Goal: Information Seeking & Learning: Learn about a topic

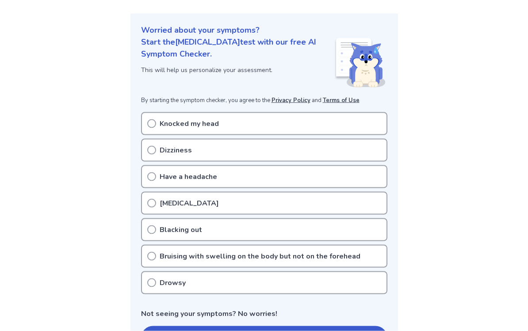
scroll to position [90, 0]
click at [187, 124] on p "Knocked my head" at bounding box center [189, 123] width 59 height 11
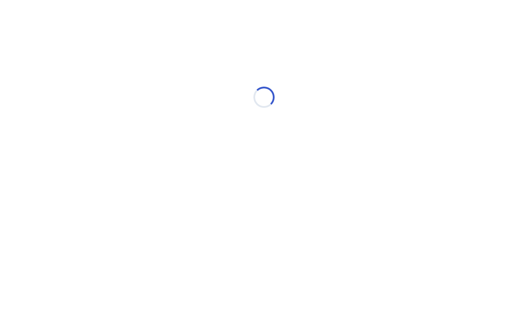
click at [155, 110] on div "Loading..." at bounding box center [263, 97] width 251 height 177
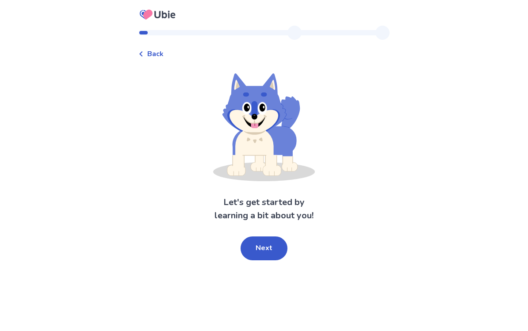
click at [257, 246] on button "Next" at bounding box center [264, 249] width 47 height 24
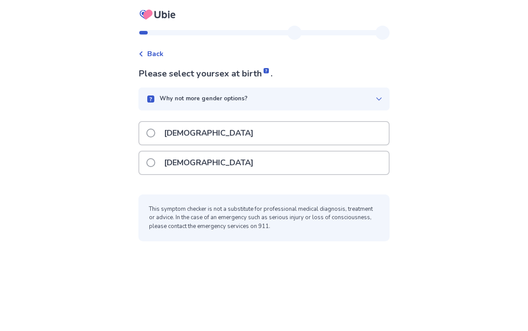
click at [214, 169] on div "Female" at bounding box center [263, 163] width 249 height 23
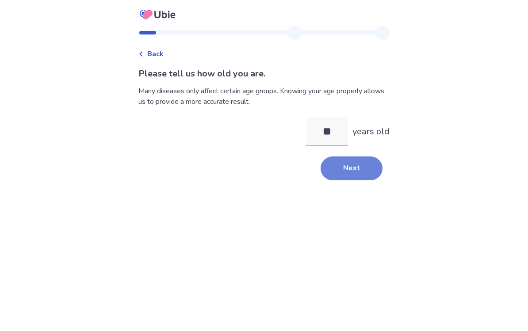
type input "**"
click at [325, 169] on button "Next" at bounding box center [352, 169] width 62 height 24
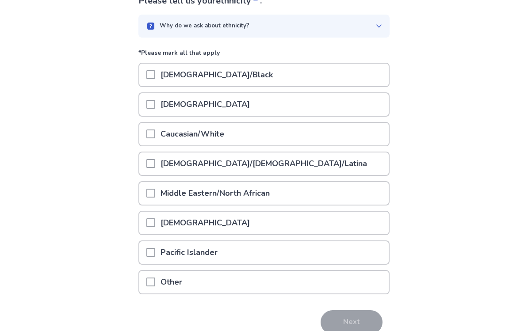
scroll to position [74, 0]
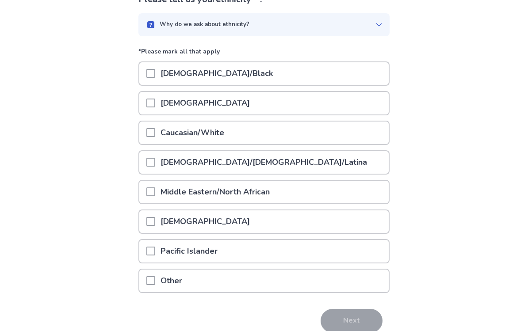
click at [155, 161] on span at bounding box center [150, 162] width 9 height 9
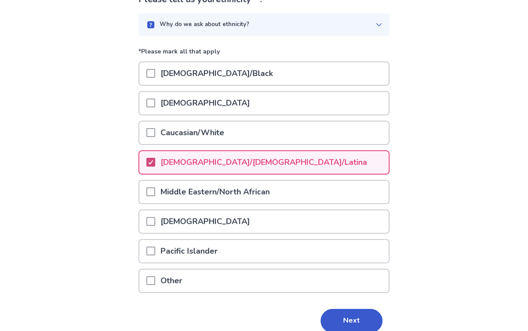
scroll to position [74, 0]
click at [155, 98] on div at bounding box center [150, 103] width 9 height 23
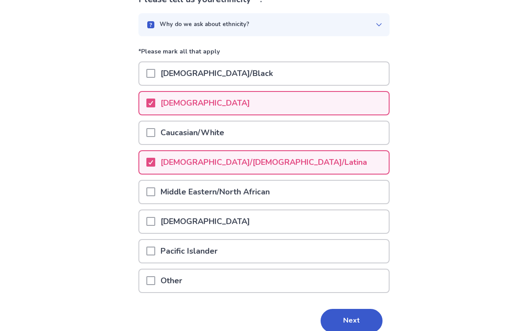
click at [155, 249] on span at bounding box center [150, 251] width 9 height 9
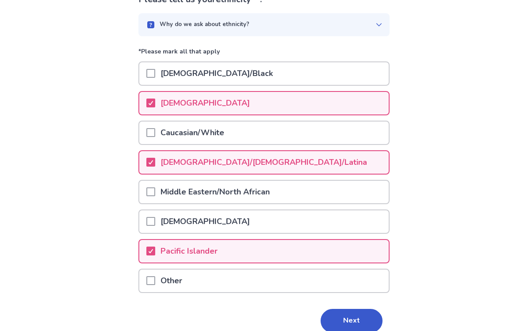
click at [155, 289] on div at bounding box center [150, 281] width 9 height 23
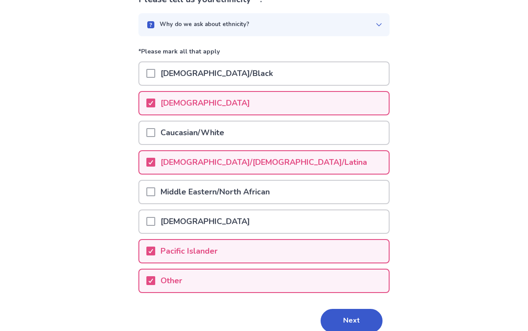
drag, startPoint x: 342, startPoint y: 326, endPoint x: 342, endPoint y: 236, distance: 90.2
click at [342, 326] on button "Next" at bounding box center [352, 321] width 62 height 24
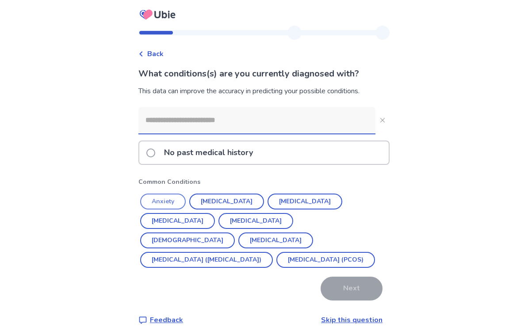
click at [182, 199] on button "Anxiety" at bounding box center [163, 202] width 46 height 16
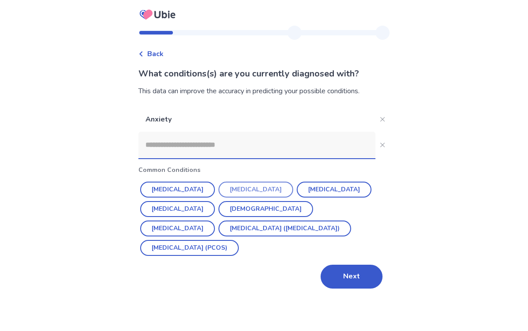
click at [218, 194] on button "Depression" at bounding box center [255, 190] width 75 height 16
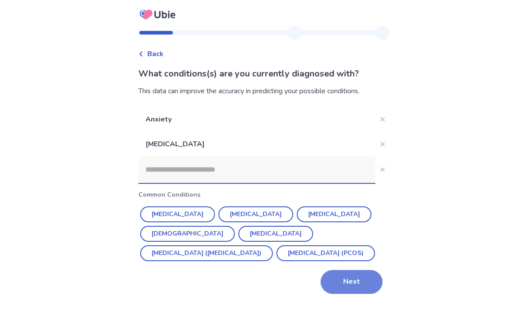
click at [339, 293] on button "Next" at bounding box center [352, 282] width 62 height 24
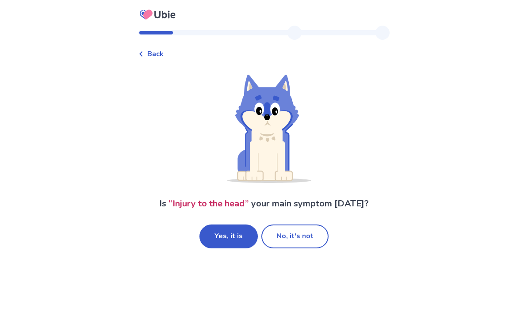
click at [230, 241] on button "Yes, it is" at bounding box center [228, 237] width 58 height 24
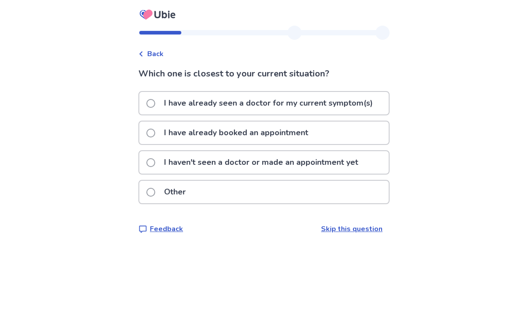
click at [174, 161] on p "I haven't seen a doctor or made an appointment yet" at bounding box center [261, 162] width 205 height 23
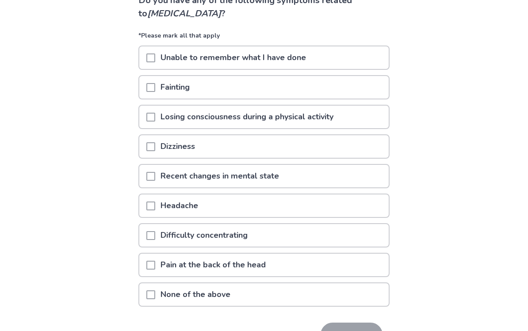
scroll to position [73, 0]
click at [152, 145] on span at bounding box center [150, 146] width 9 height 9
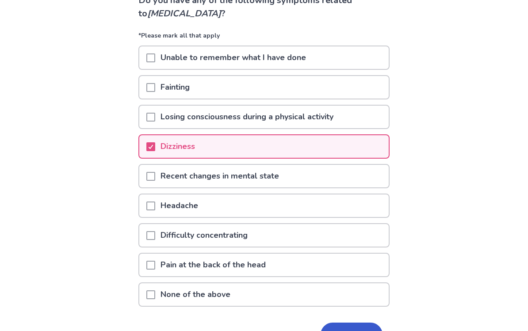
click at [154, 64] on div at bounding box center [150, 57] width 9 height 23
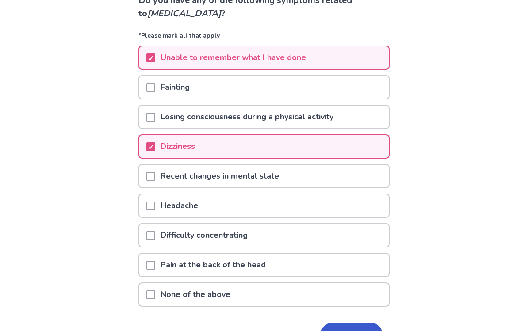
click at [155, 177] on span at bounding box center [150, 176] width 9 height 9
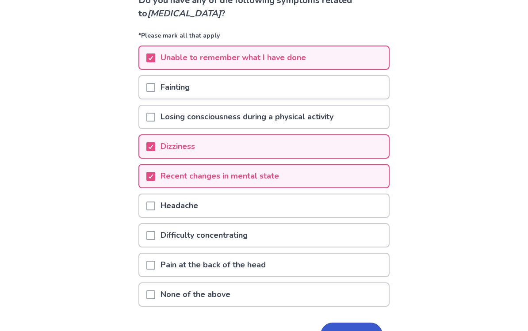
click at [149, 207] on div "Headache" at bounding box center [263, 206] width 249 height 23
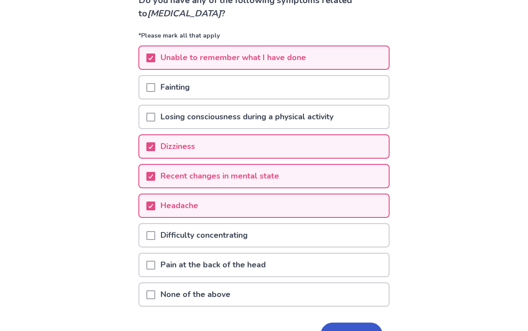
click at [155, 236] on span at bounding box center [150, 235] width 9 height 9
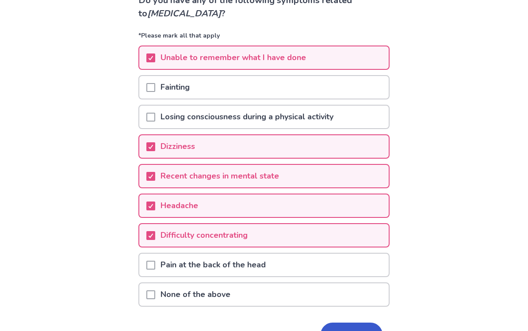
click at [163, 271] on p "Pain at the back of the head" at bounding box center [213, 265] width 116 height 23
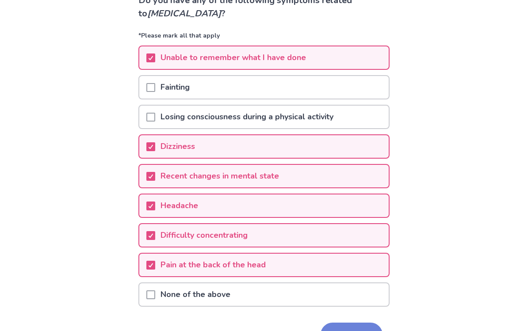
click at [344, 329] on button "Next" at bounding box center [352, 335] width 62 height 24
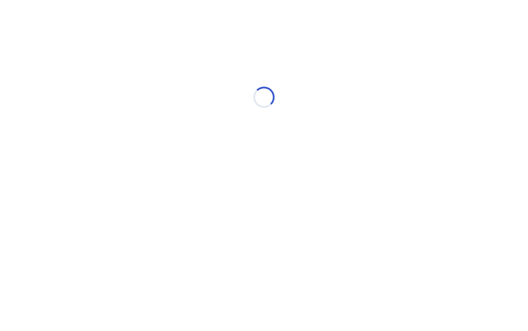
scroll to position [0, 0]
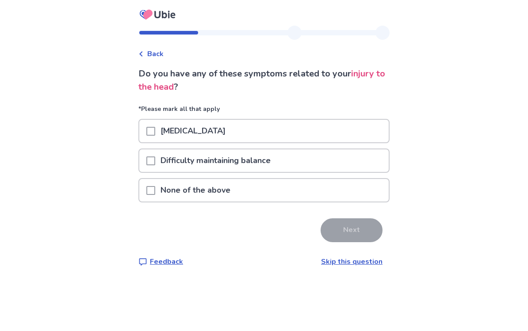
click at [155, 163] on span at bounding box center [150, 161] width 9 height 9
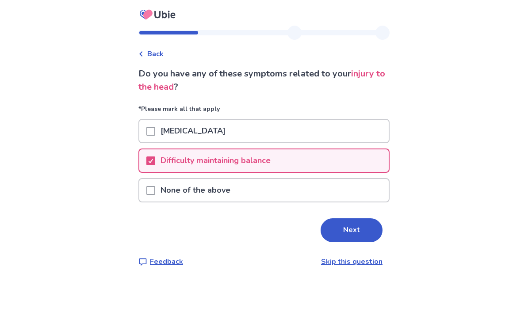
click at [149, 130] on div "Nausea or vomiting" at bounding box center [263, 131] width 249 height 23
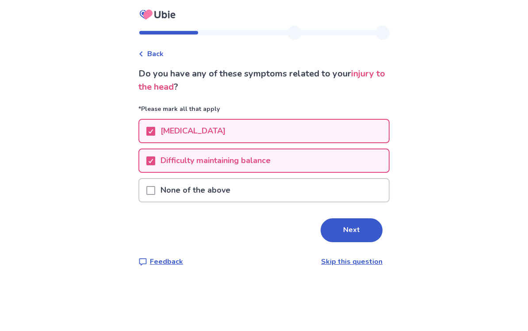
click at [335, 226] on button "Next" at bounding box center [352, 230] width 62 height 24
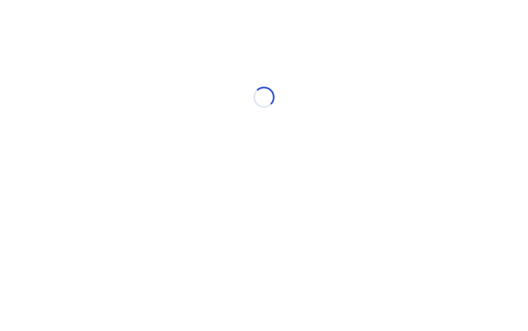
select select "*"
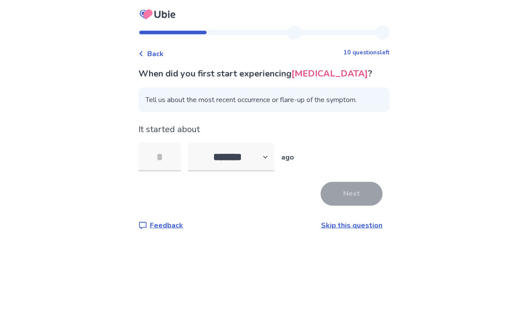
type input "*"
click at [377, 199] on div "Next" at bounding box center [263, 194] width 251 height 24
click at [345, 194] on button "Next" at bounding box center [352, 194] width 62 height 24
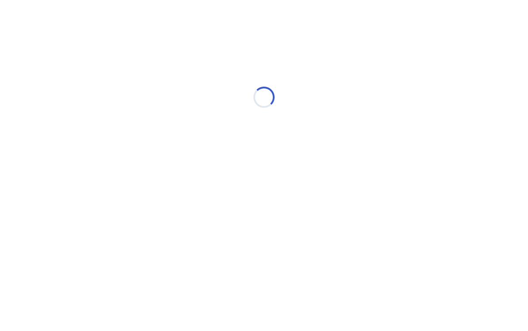
select select "*"
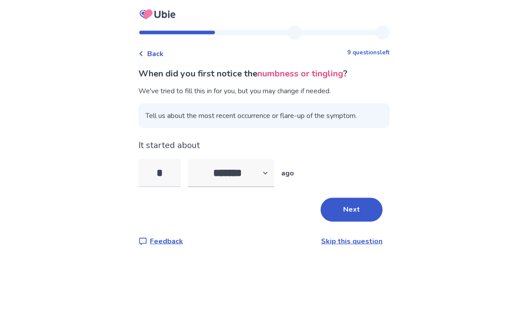
click at [175, 178] on input "*" at bounding box center [159, 173] width 42 height 28
click at [348, 212] on button "Next" at bounding box center [352, 210] width 62 height 24
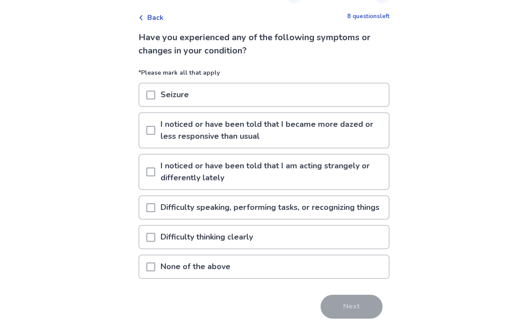
scroll to position [37, 0]
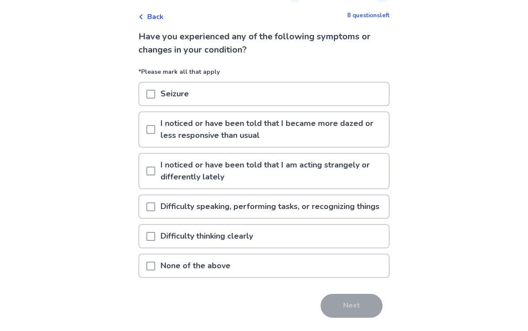
click at [203, 128] on p "I noticed or have been told that I became more dazed or less responsive than us…" at bounding box center [271, 130] width 233 height 34
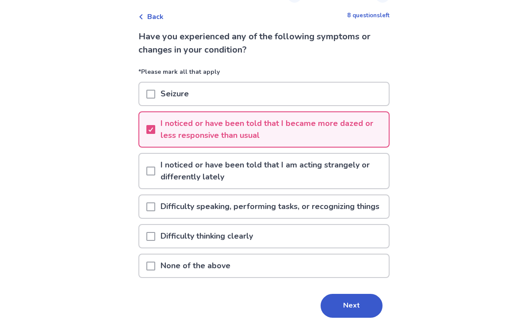
click at [150, 176] on div "I noticed or have been told that I am acting strangely or differently lately" at bounding box center [263, 171] width 249 height 34
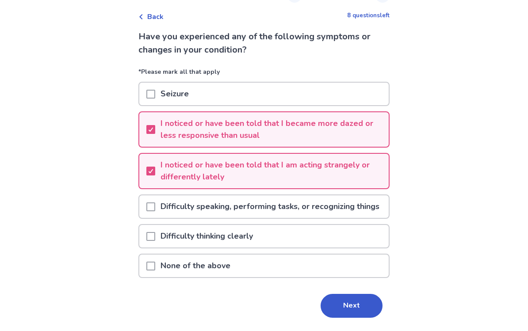
click at [154, 211] on span at bounding box center [150, 207] width 9 height 9
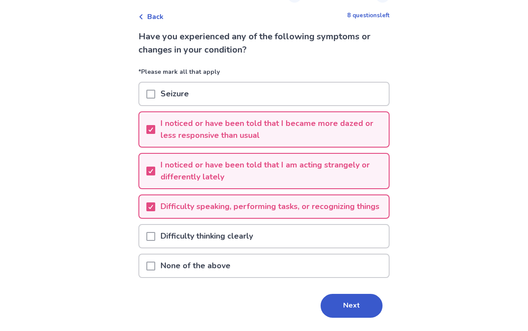
click at [172, 248] on p "Difficulty thinking clearly" at bounding box center [206, 236] width 103 height 23
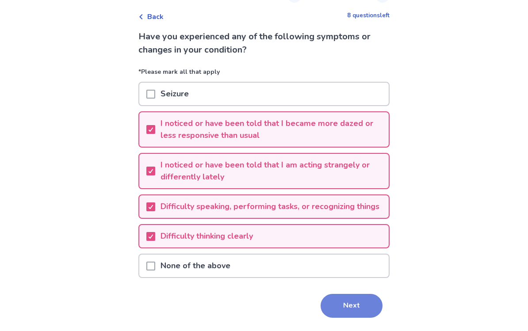
click at [357, 318] on button "Next" at bounding box center [352, 306] width 62 height 24
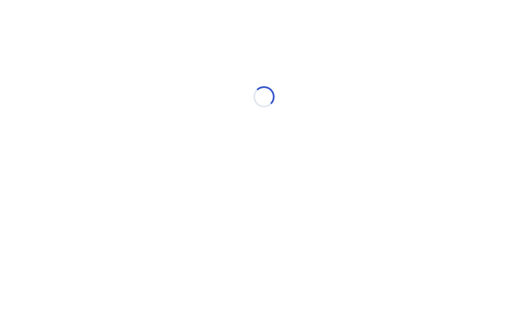
select select "*"
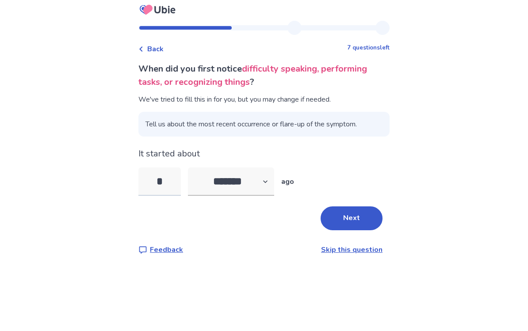
click at [175, 185] on input "*" at bounding box center [159, 186] width 42 height 28
click at [342, 217] on button "Next" at bounding box center [352, 223] width 62 height 24
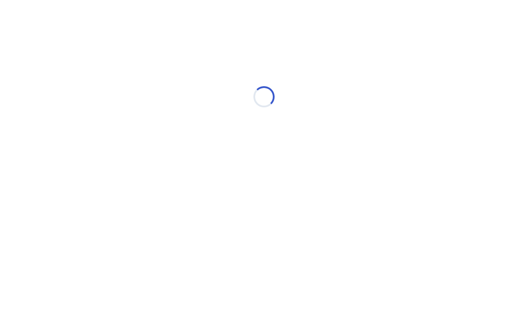
select select "*"
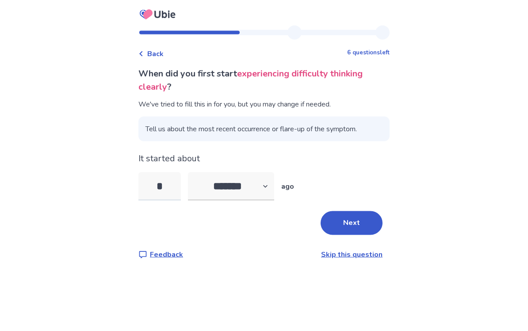
click at [181, 189] on input "*" at bounding box center [159, 186] width 42 height 28
click at [330, 219] on button "Next" at bounding box center [352, 223] width 62 height 24
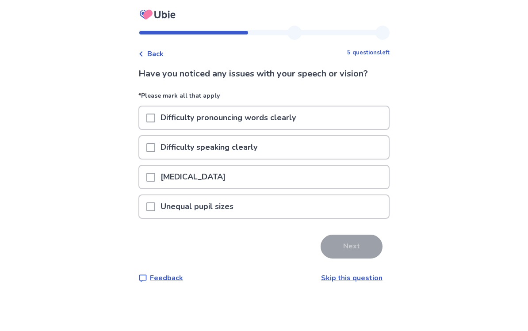
click at [180, 176] on p "Double vision" at bounding box center [193, 177] width 76 height 23
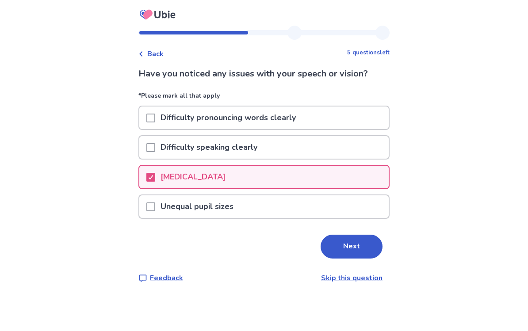
click at [178, 151] on p "Difficulty speaking clearly" at bounding box center [208, 147] width 107 height 23
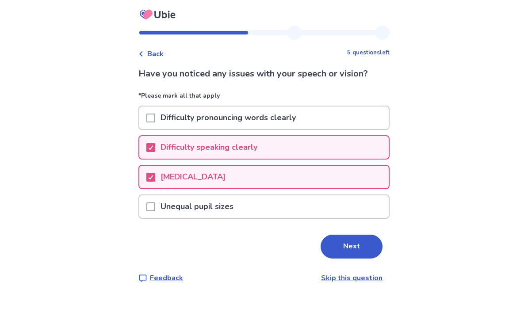
click at [204, 125] on p "Difficulty pronouncing words clearly" at bounding box center [228, 118] width 146 height 23
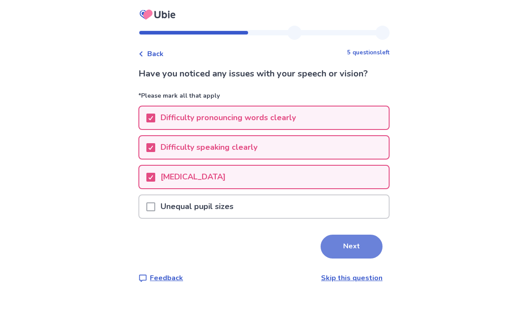
click at [351, 251] on button "Next" at bounding box center [352, 247] width 62 height 24
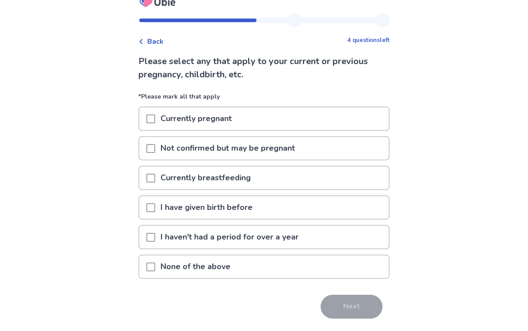
scroll to position [12, 0]
click at [155, 270] on span at bounding box center [150, 267] width 9 height 9
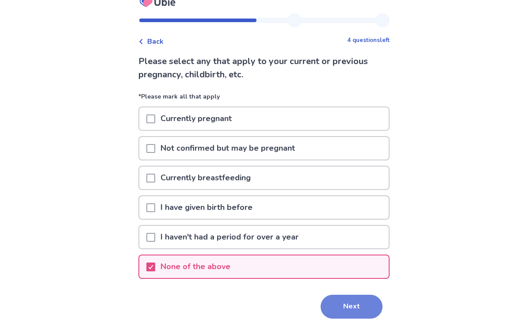
click at [340, 316] on button "Next" at bounding box center [352, 307] width 62 height 24
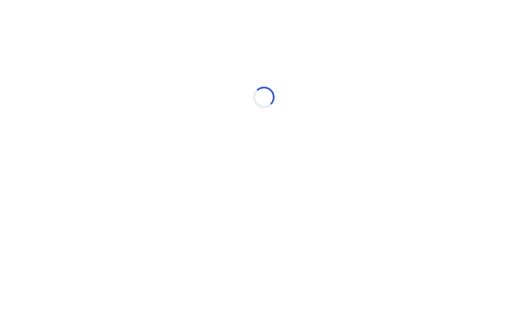
scroll to position [0, 0]
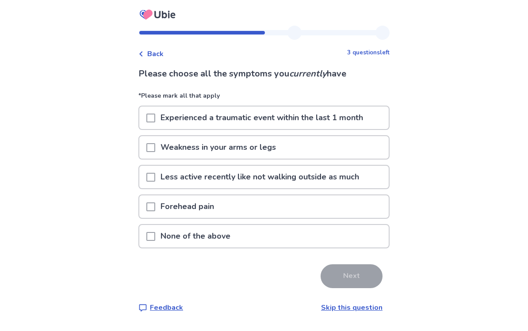
click at [169, 119] on p "Experienced a traumatic event within the last 1 month" at bounding box center [261, 118] width 213 height 23
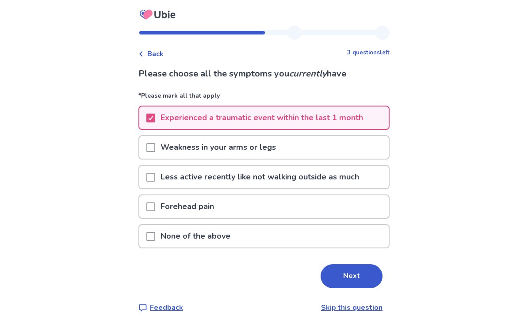
click at [154, 210] on span at bounding box center [150, 207] width 9 height 9
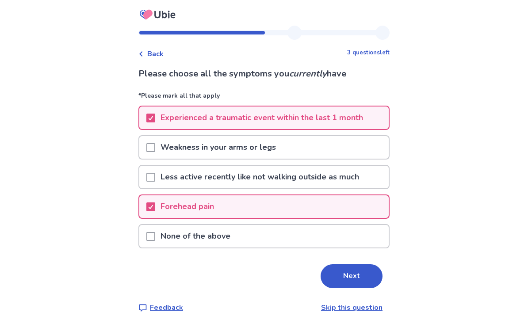
click at [161, 141] on p "Weakness in your arms or legs" at bounding box center [218, 147] width 126 height 23
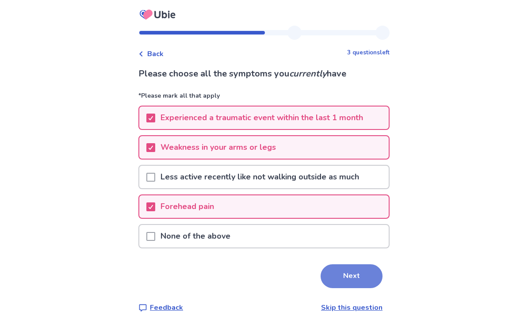
click at [348, 276] on button "Next" at bounding box center [352, 276] width 62 height 24
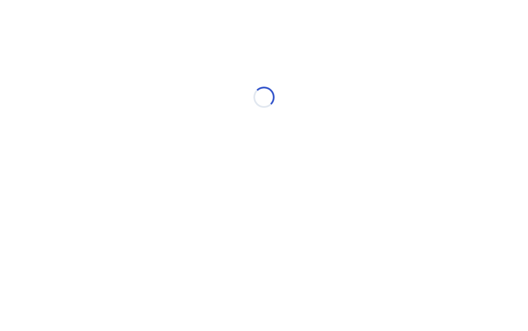
select select "*"
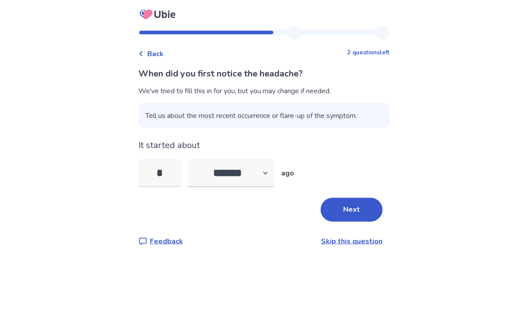
click at [178, 175] on input "*" at bounding box center [159, 173] width 42 height 28
click at [346, 200] on button "Next" at bounding box center [352, 210] width 62 height 24
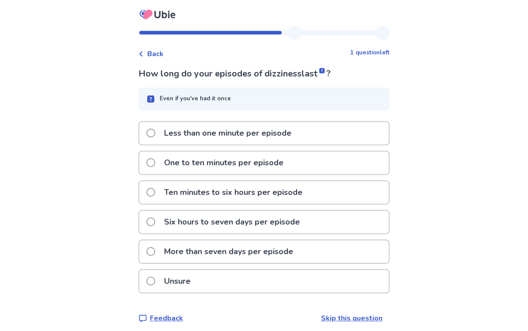
scroll to position [16, 0]
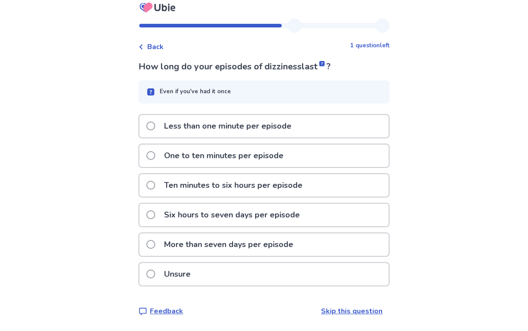
click at [155, 152] on span at bounding box center [150, 156] width 9 height 9
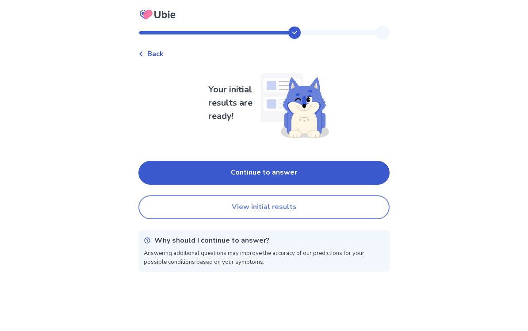
click at [298, 208] on button "View initial results" at bounding box center [263, 207] width 251 height 24
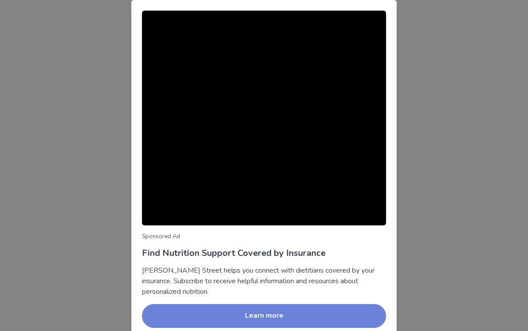
scroll to position [36, 0]
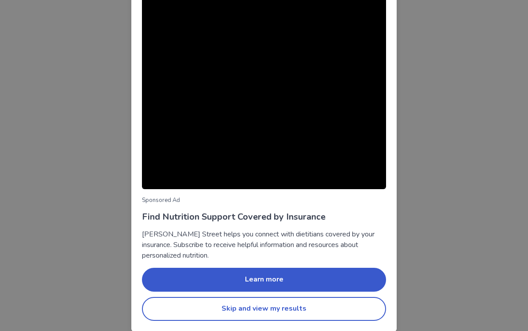
click at [288, 310] on button "Skip and view my results" at bounding box center [264, 309] width 244 height 24
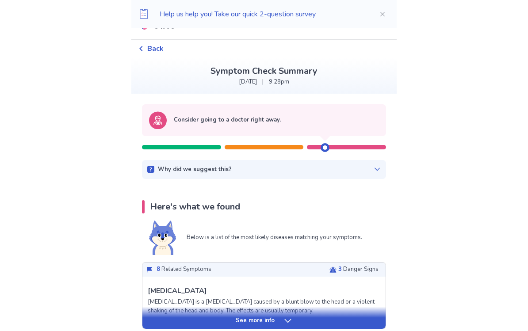
scroll to position [19, 0]
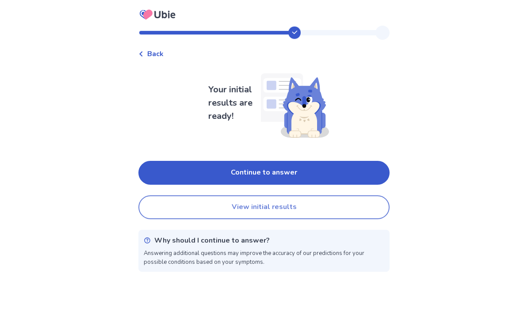
click at [349, 209] on button "View initial results" at bounding box center [263, 207] width 251 height 24
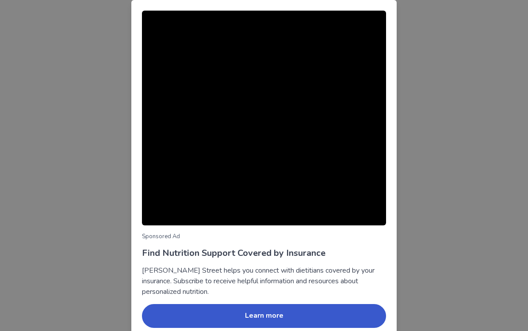
scroll to position [36, 0]
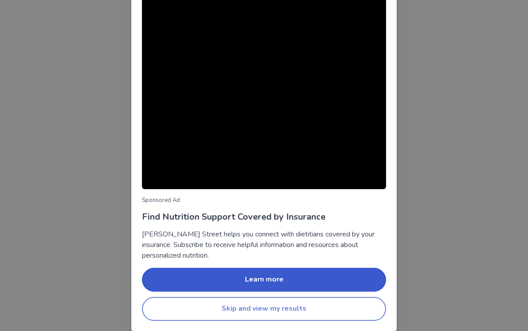
click at [330, 305] on button "Skip and view my results" at bounding box center [264, 309] width 244 height 24
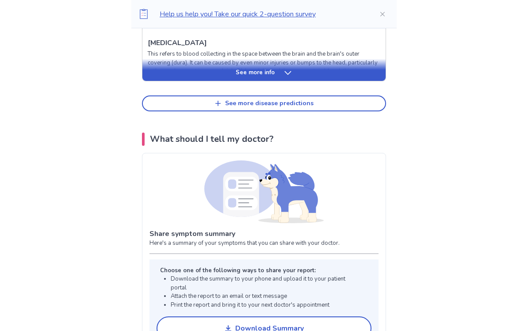
scroll to position [511, 0]
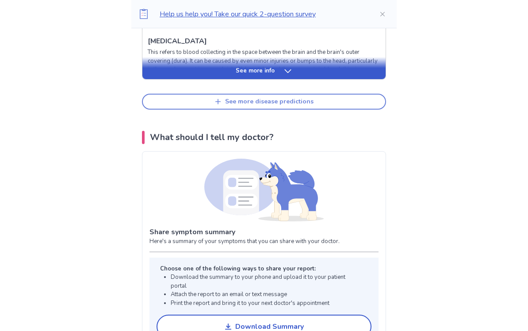
click at [345, 98] on button "See more disease predictions" at bounding box center [264, 102] width 244 height 16
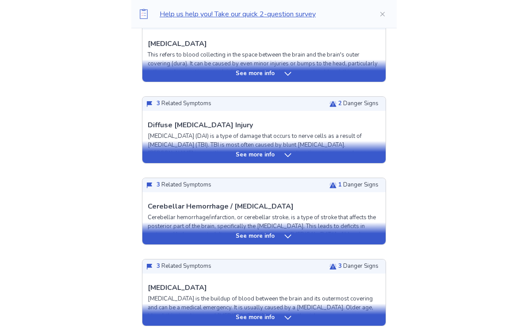
scroll to position [509, 0]
